Goal: Task Accomplishment & Management: Manage account settings

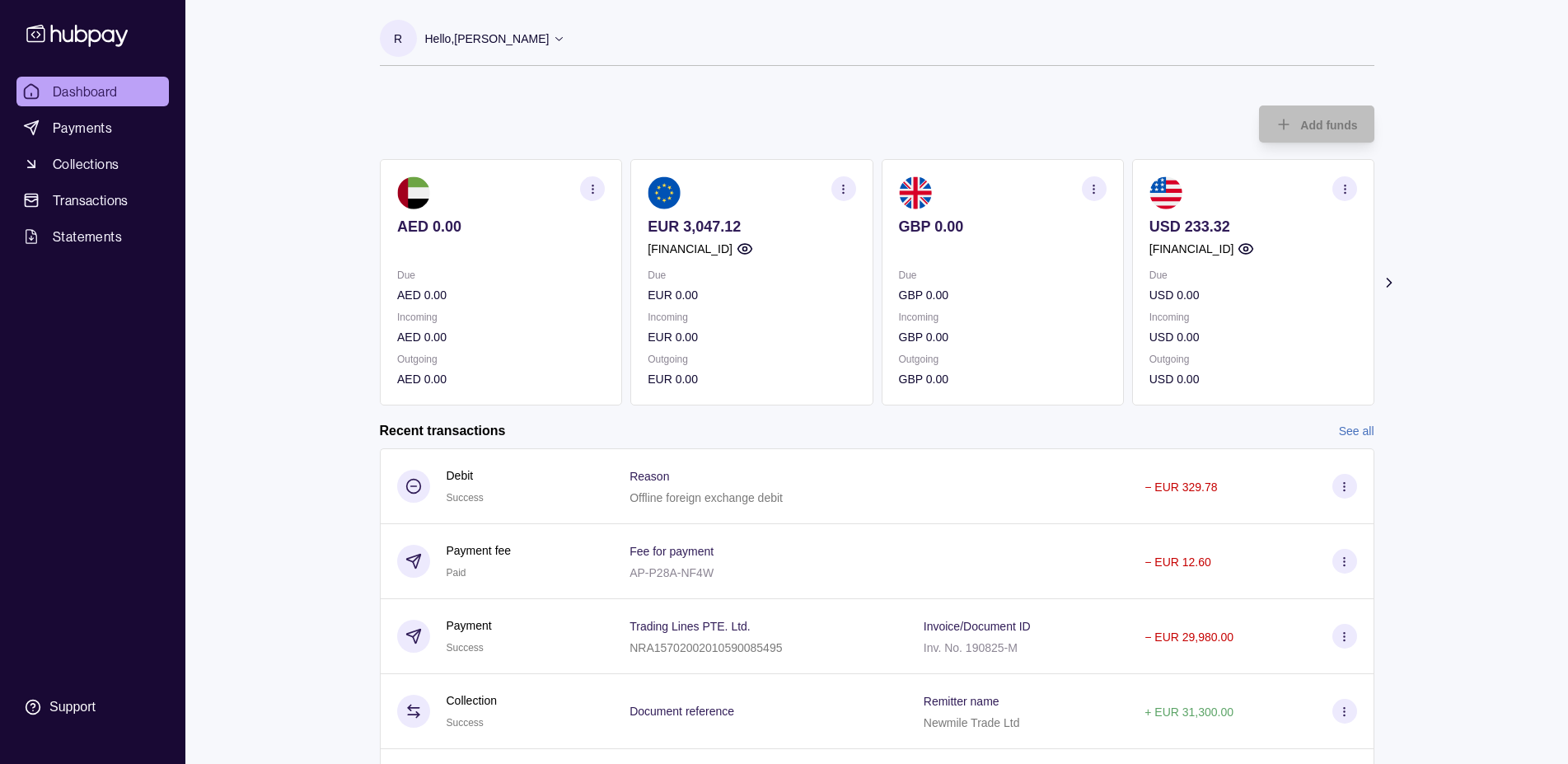
click at [565, 40] on icon at bounding box center [559, 38] width 12 height 12
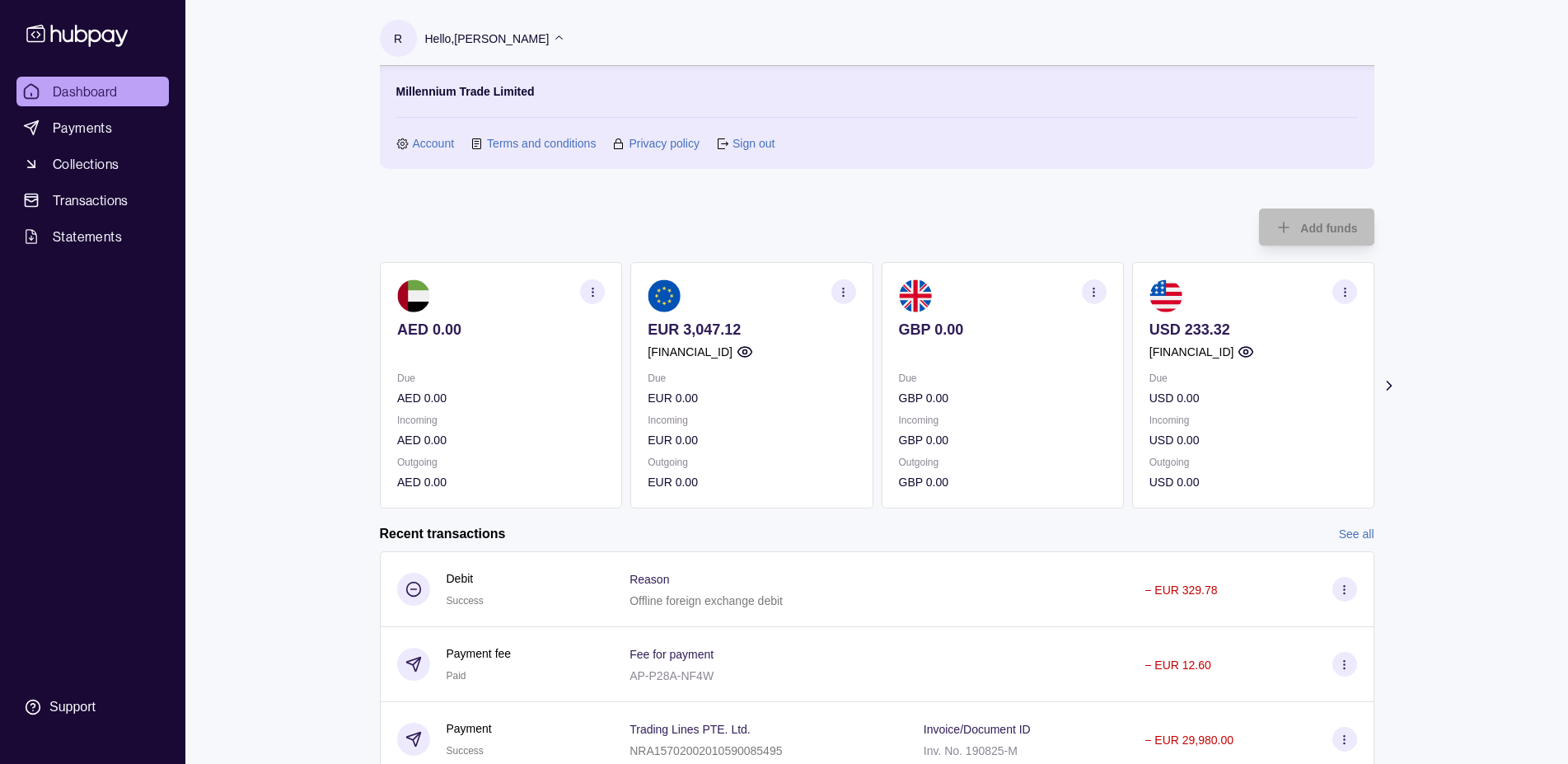
click at [813, 207] on div "Add funds AED 0.00 Due AED 0.00 Incoming AED 0.00 Outgoing AED 0.00 EUR 3,047.1…" at bounding box center [877, 350] width 995 height 317
click at [565, 35] on icon at bounding box center [559, 38] width 12 height 12
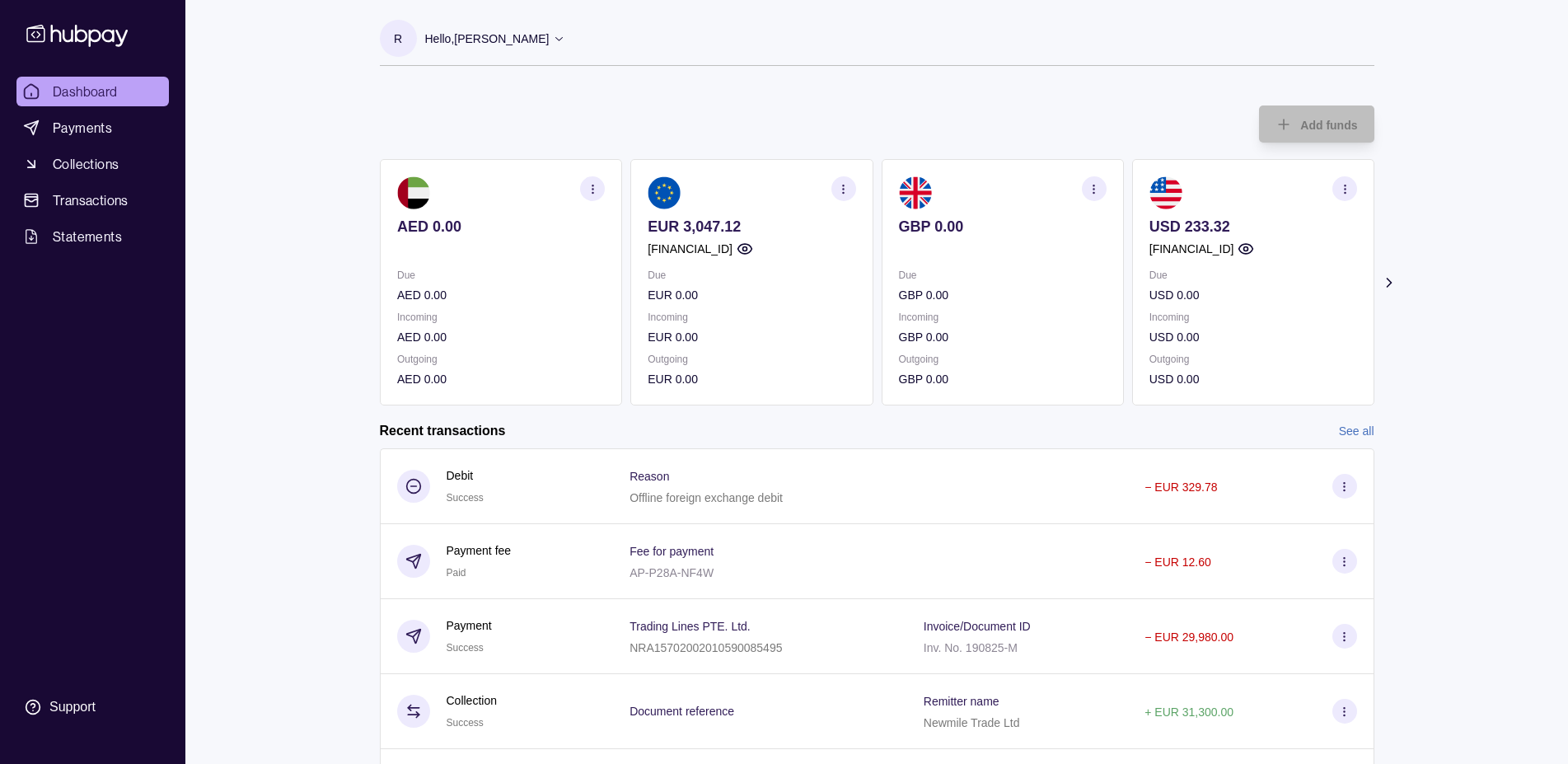
click at [488, 43] on p "Hello, [PERSON_NAME]" at bounding box center [487, 39] width 125 height 18
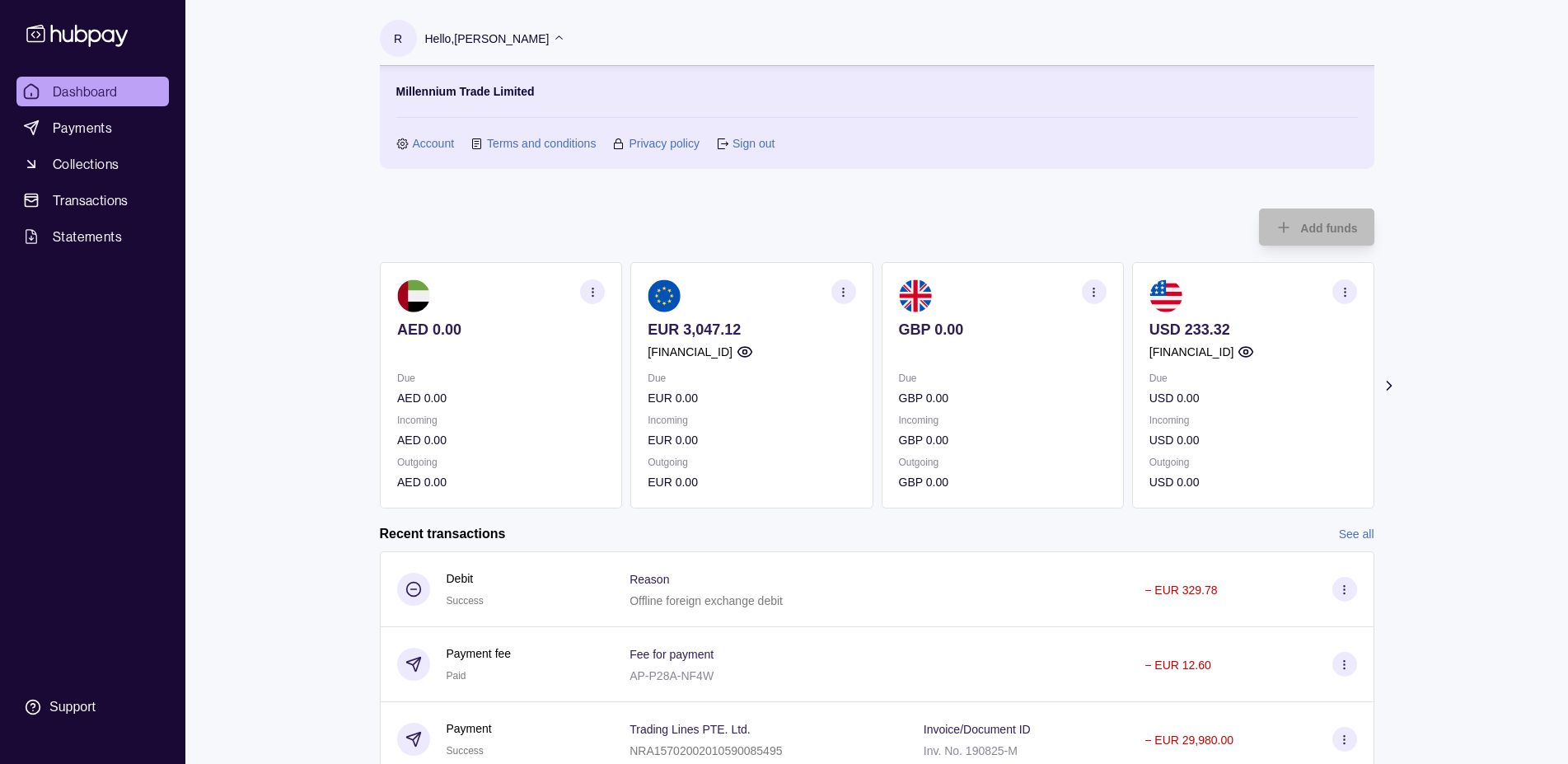
click at [741, 144] on link "Sign out" at bounding box center [753, 143] width 42 height 18
